Goal: Task Accomplishment & Management: Manage account settings

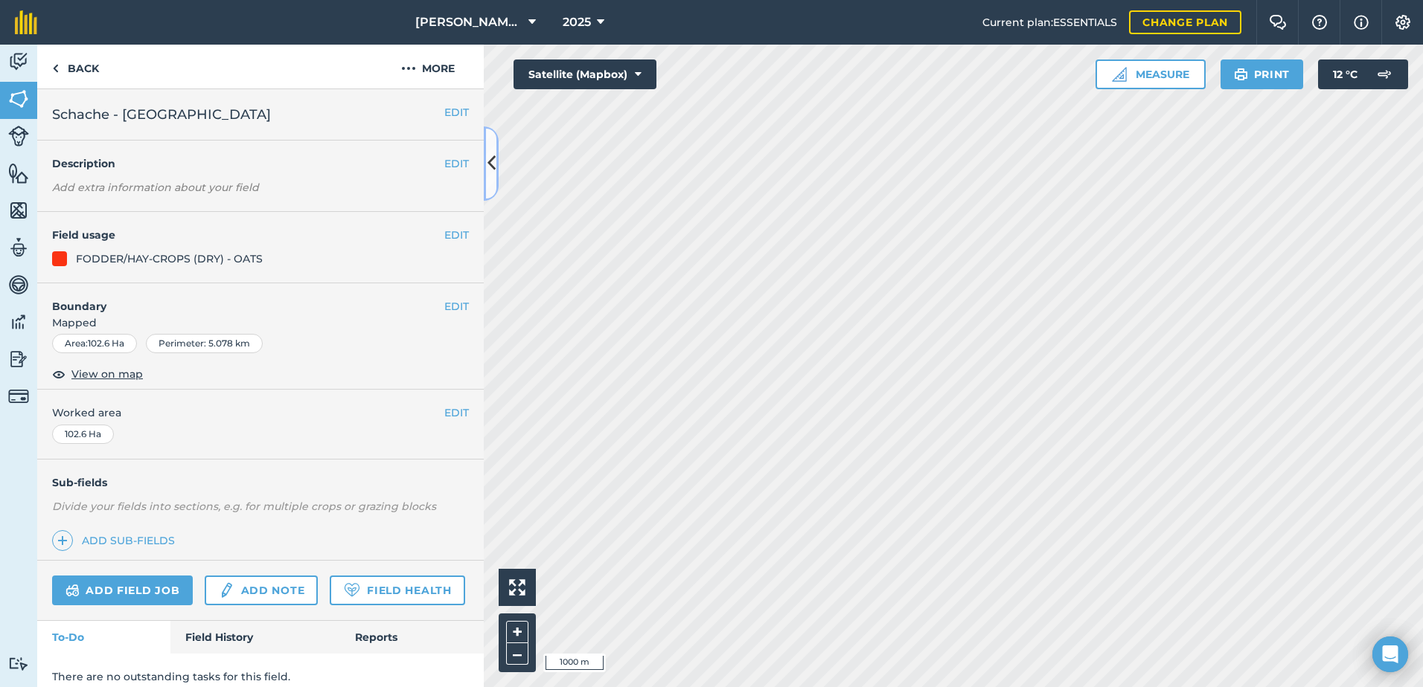
click at [495, 175] on icon at bounding box center [491, 163] width 8 height 26
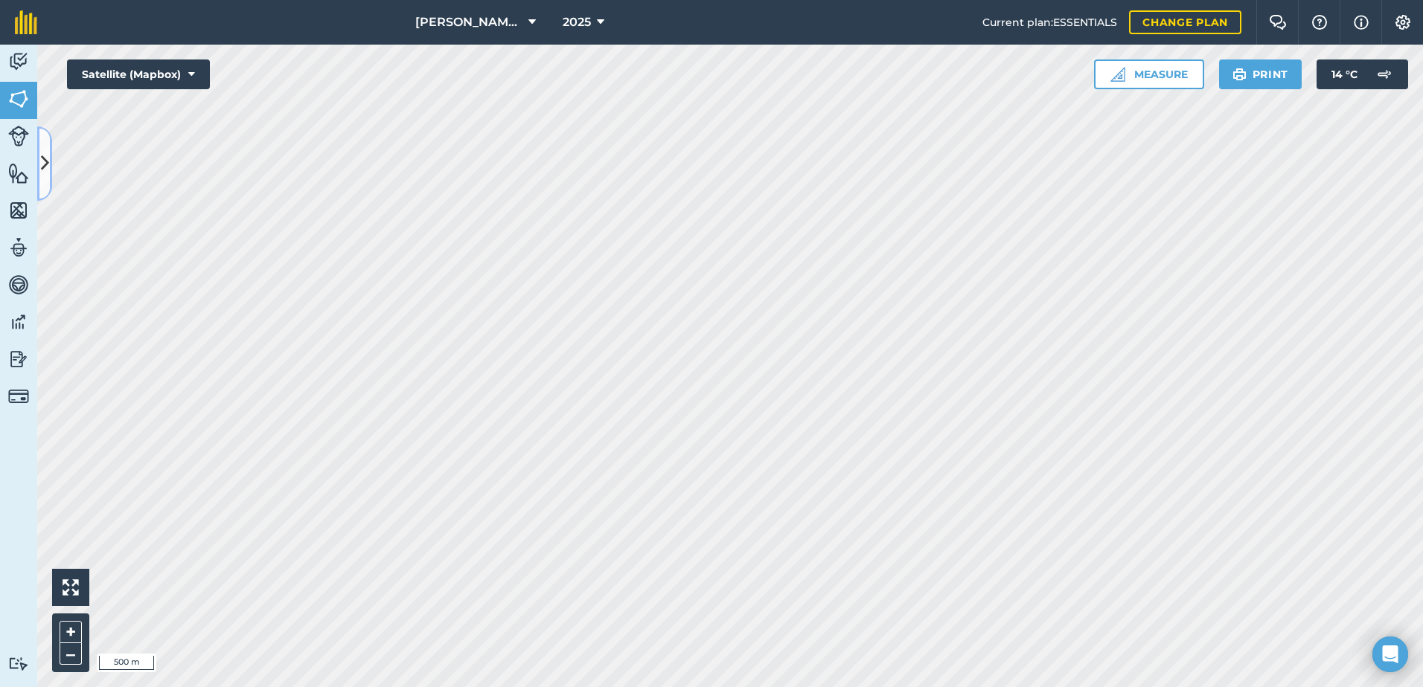
click at [44, 182] on button at bounding box center [44, 163] width 15 height 74
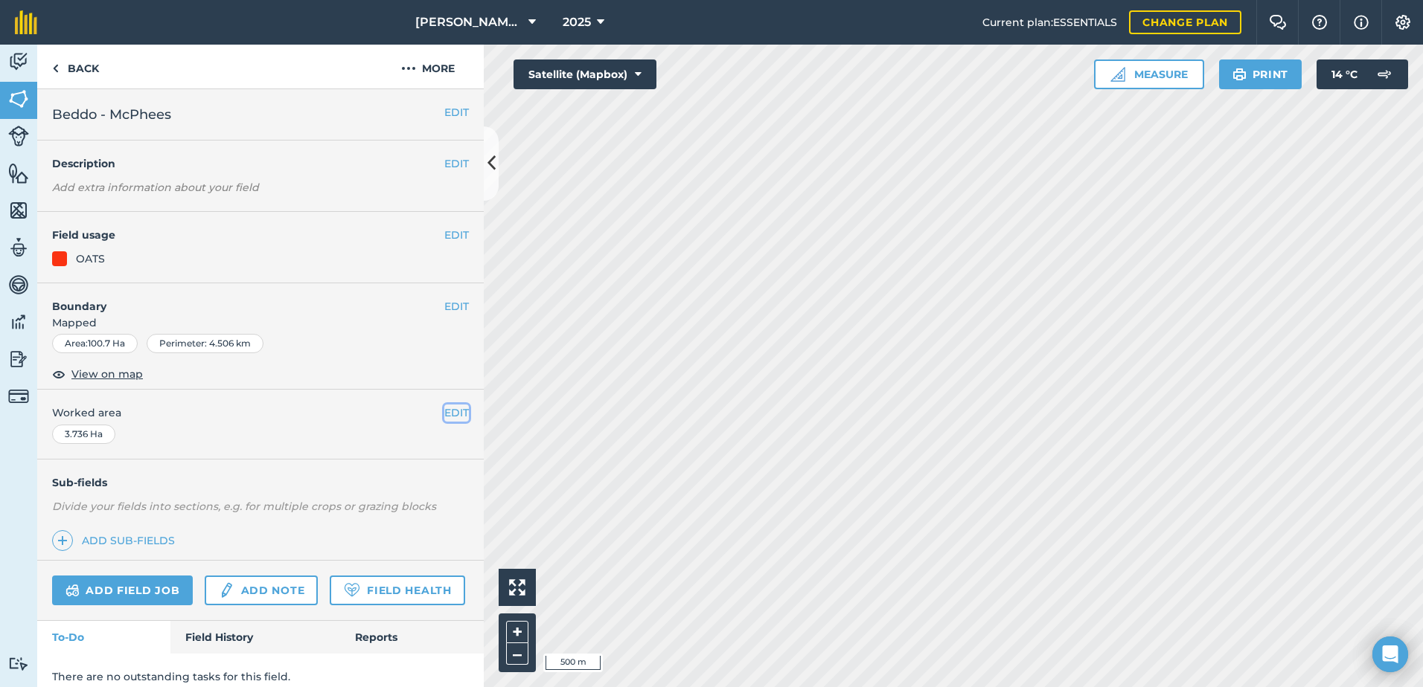
click at [451, 420] on button "EDIT" at bounding box center [456, 413] width 25 height 16
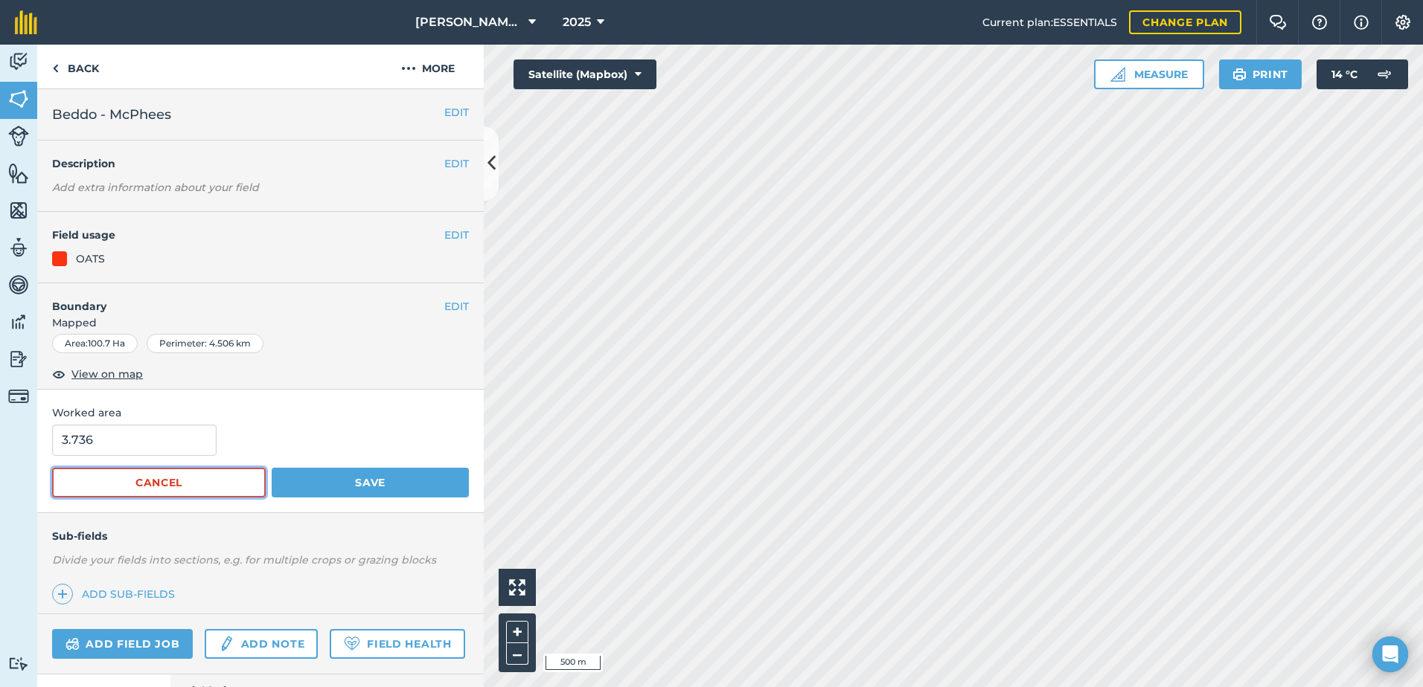
click at [226, 479] on button "Cancel" at bounding box center [159, 483] width 214 height 30
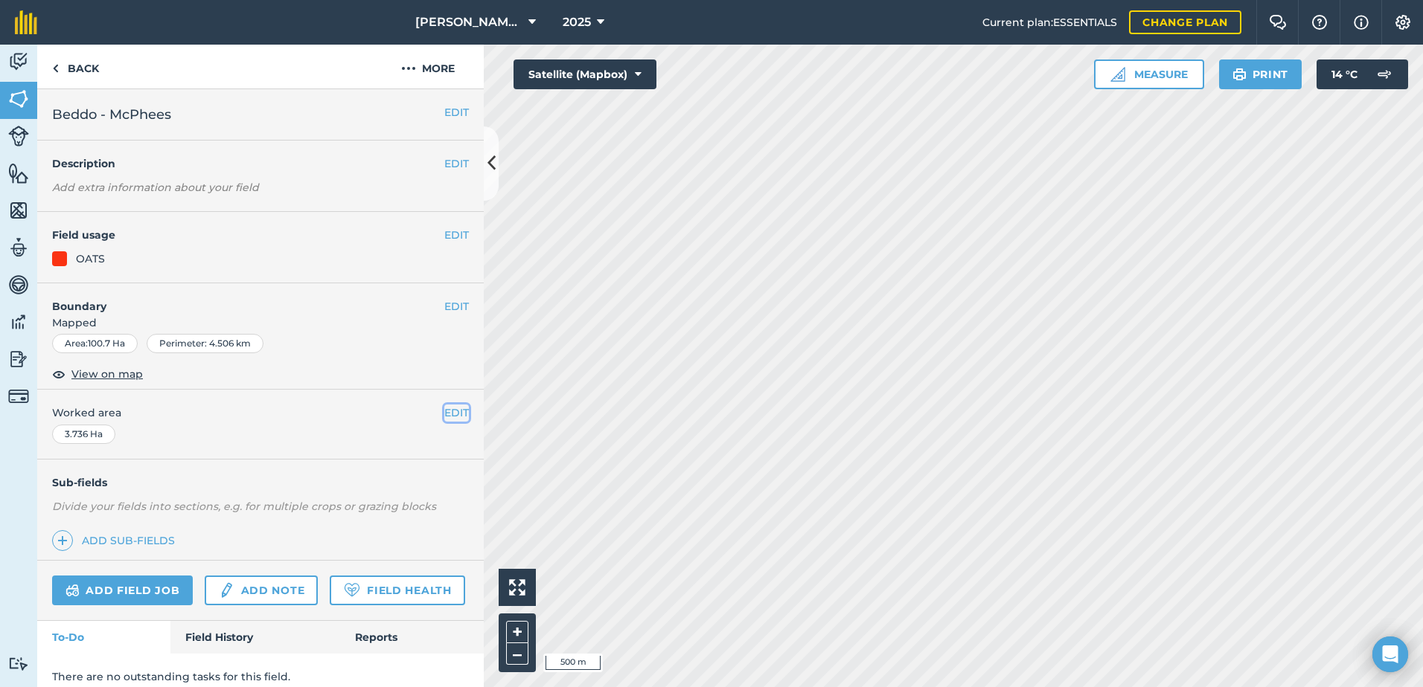
click at [448, 407] on button "EDIT" at bounding box center [456, 413] width 25 height 16
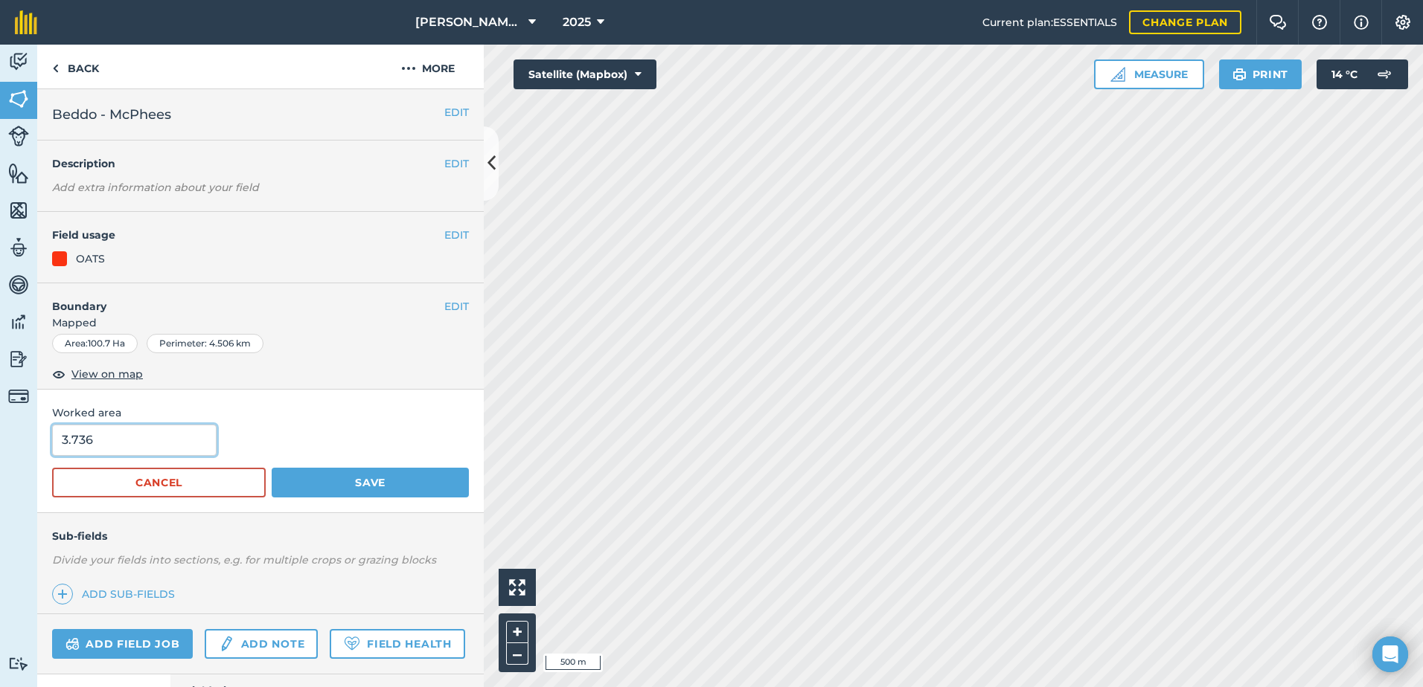
click at [121, 446] on input "3.736" at bounding box center [134, 440] width 164 height 31
click at [319, 470] on button "Save" at bounding box center [370, 483] width 197 height 30
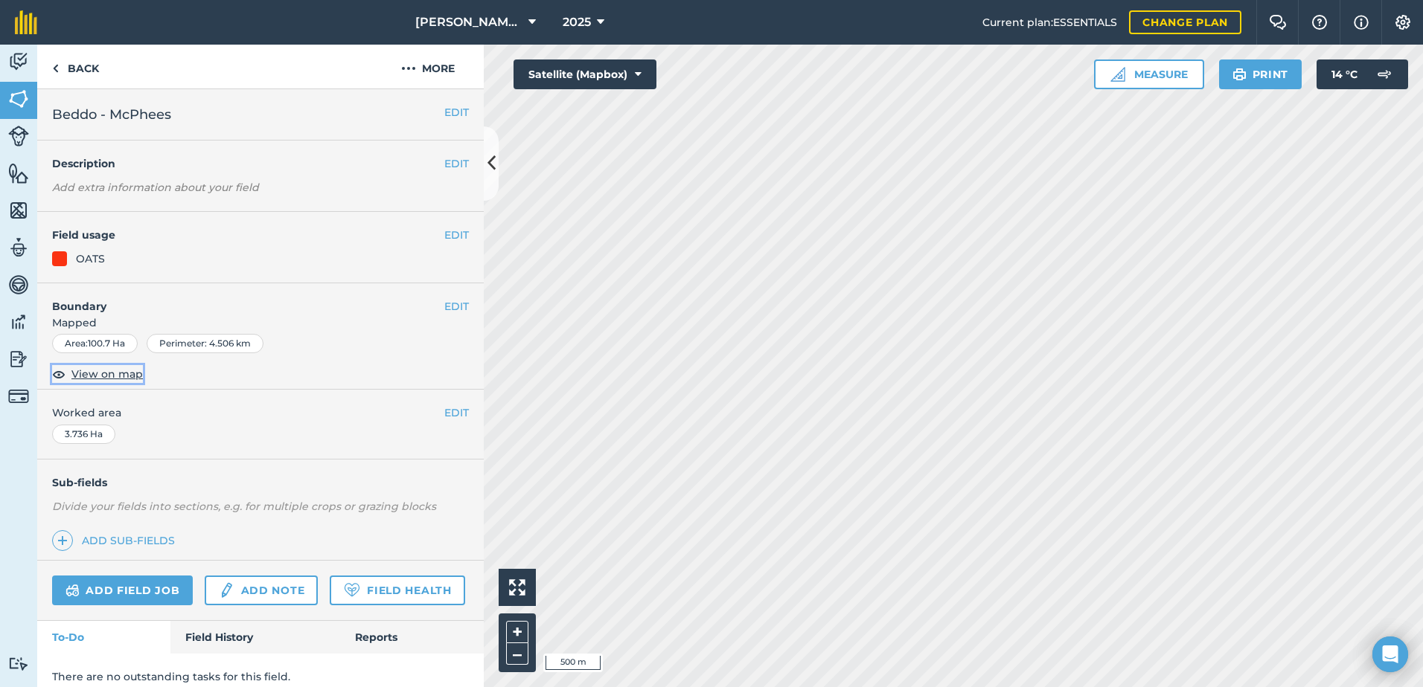
click at [120, 372] on span "View on map" at bounding box center [106, 374] width 71 height 16
click at [449, 310] on button "EDIT" at bounding box center [456, 306] width 25 height 16
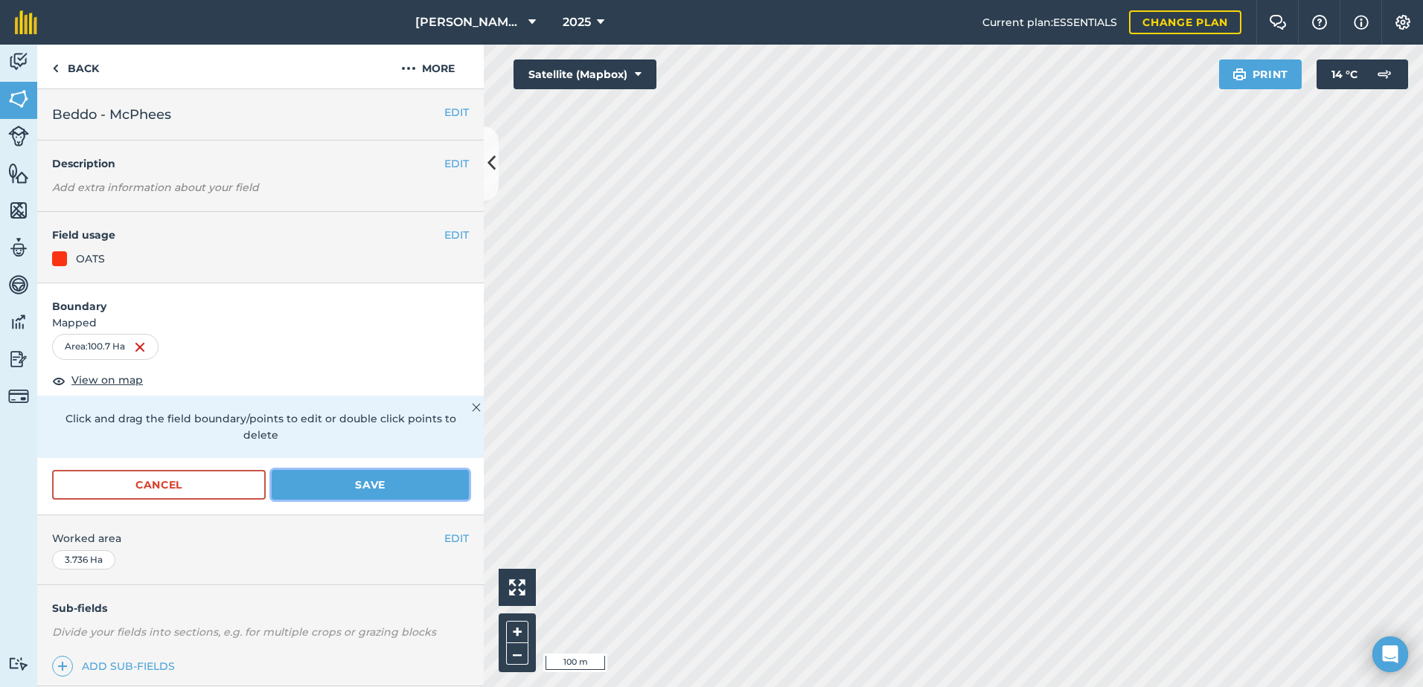
click at [293, 483] on button "Save" at bounding box center [370, 485] width 197 height 30
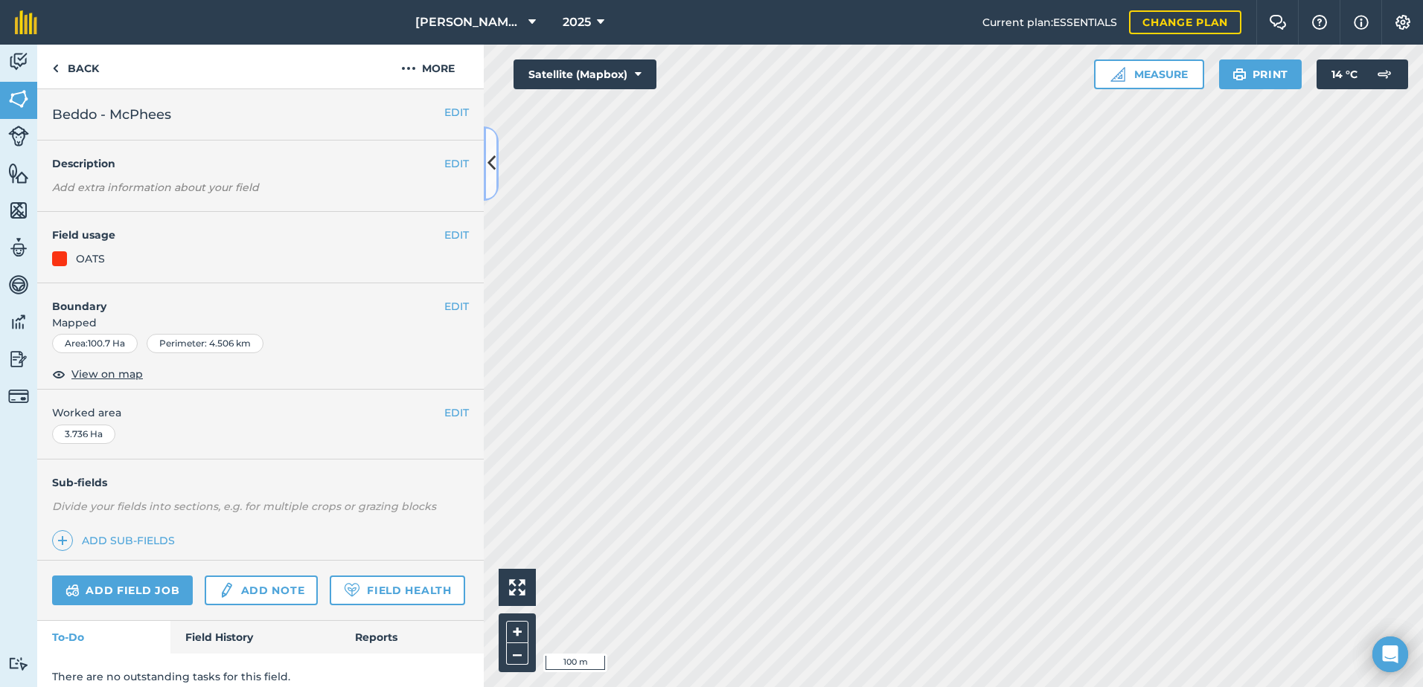
click at [493, 179] on button at bounding box center [491, 163] width 15 height 74
